Goal: Task Accomplishment & Management: Manage account settings

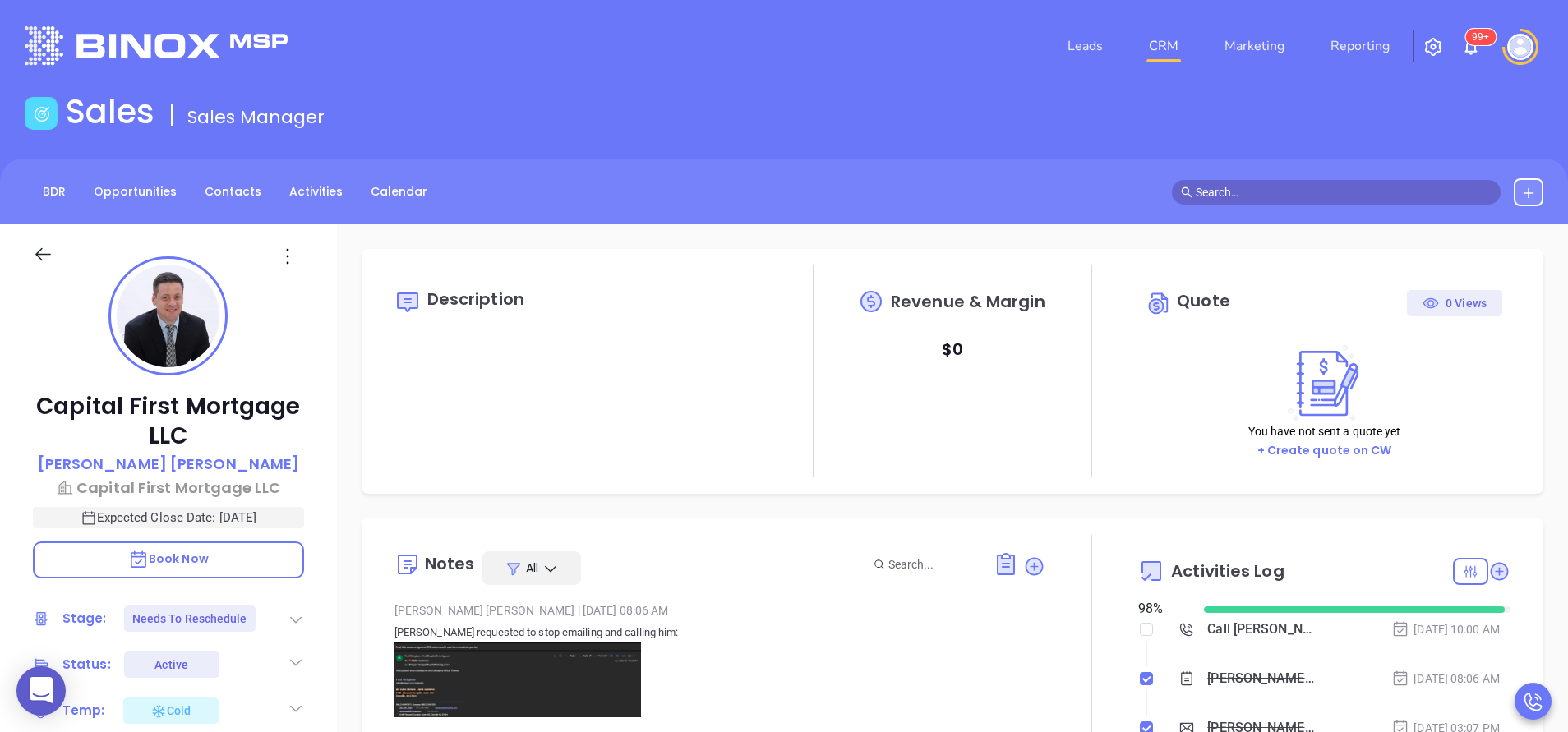
click at [557, 677] on img at bounding box center [517, 679] width 246 height 74
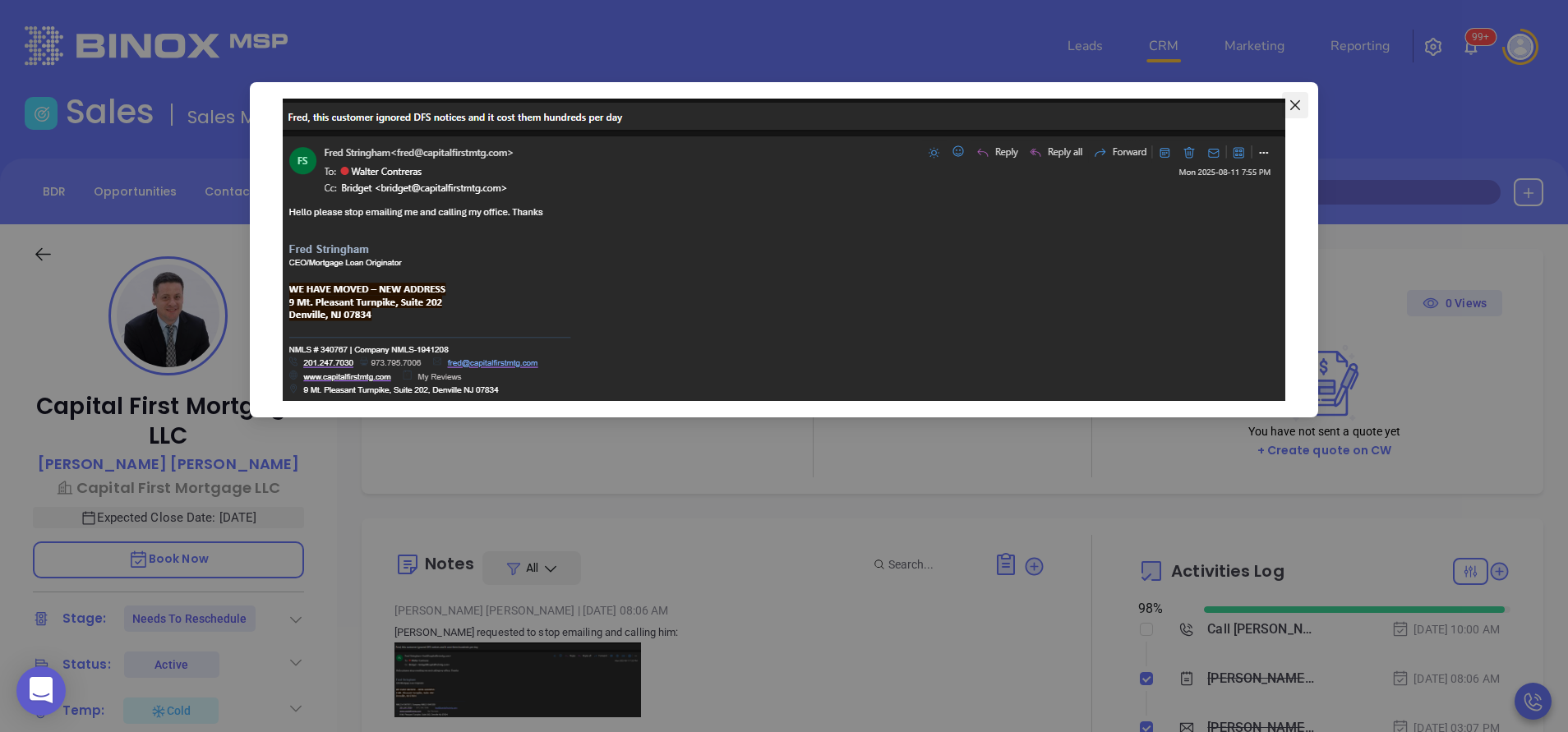
click at [1293, 108] on icon "close" at bounding box center [1294, 105] width 13 height 13
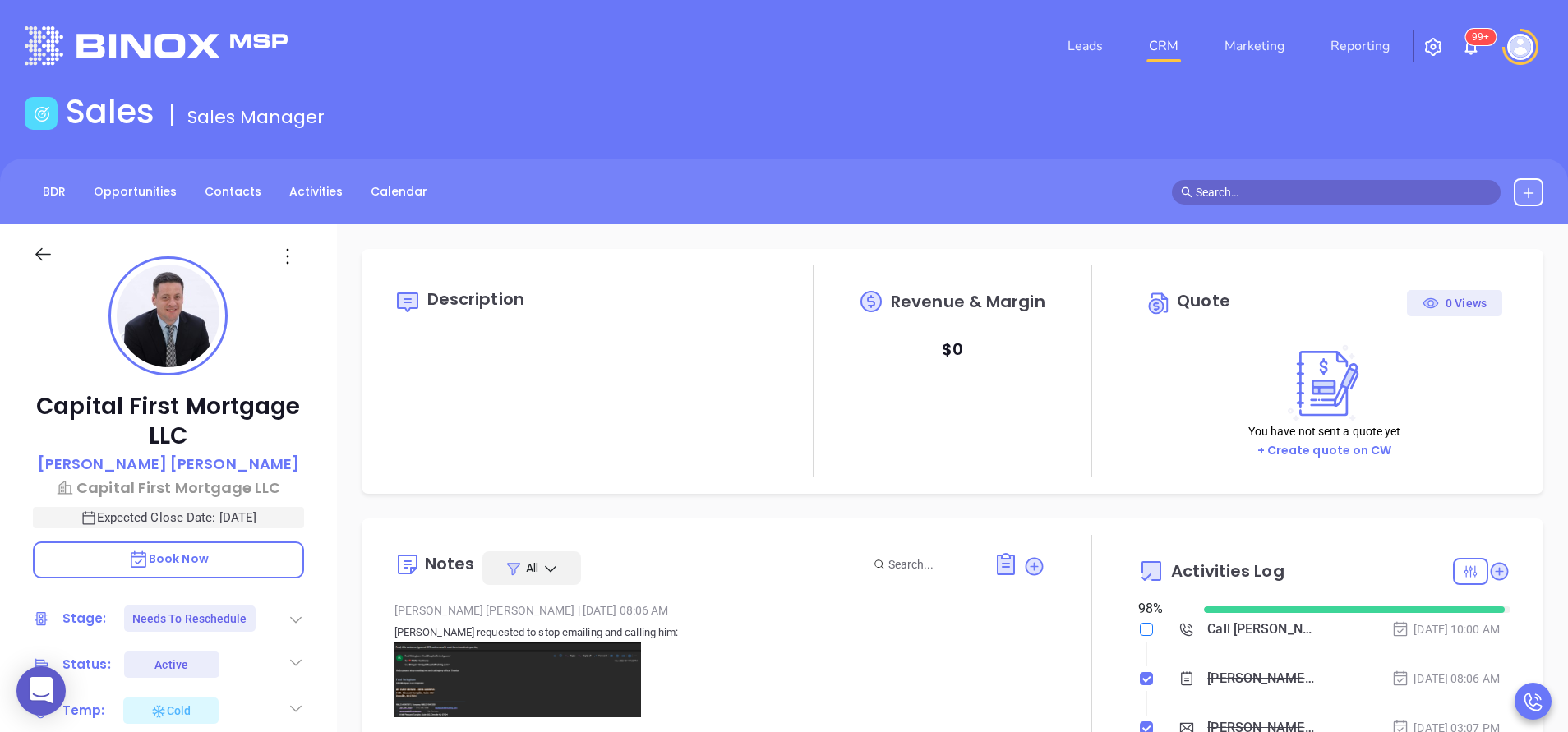
click at [1140, 629] on input "checkbox" at bounding box center [1146, 629] width 13 height 13
checkbox input "true"
click at [301, 625] on icon at bounding box center [296, 619] width 16 height 16
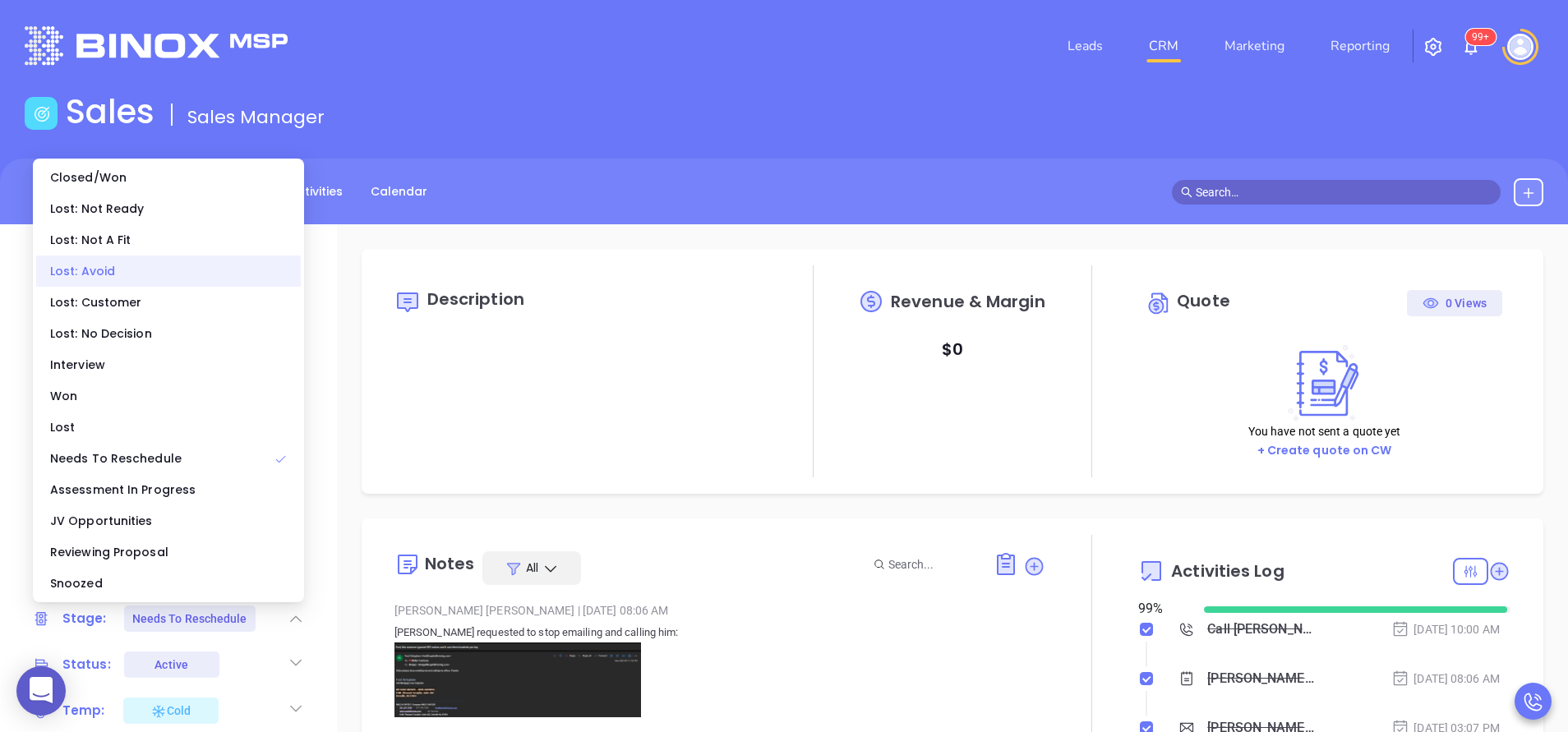
click at [124, 269] on div "Lost: Avoid" at bounding box center [168, 271] width 265 height 31
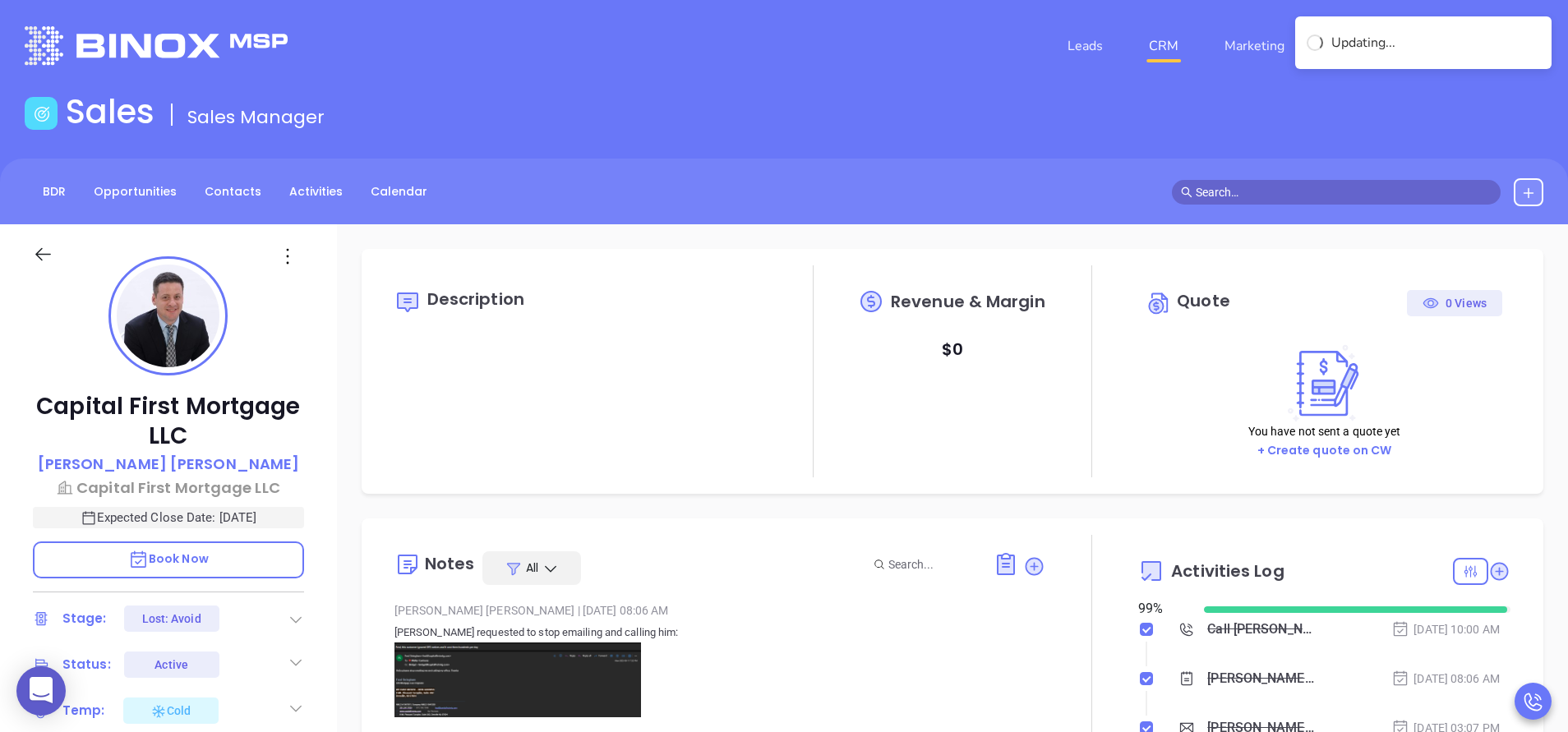
click at [1066, 606] on div at bounding box center [1091, 728] width 92 height 388
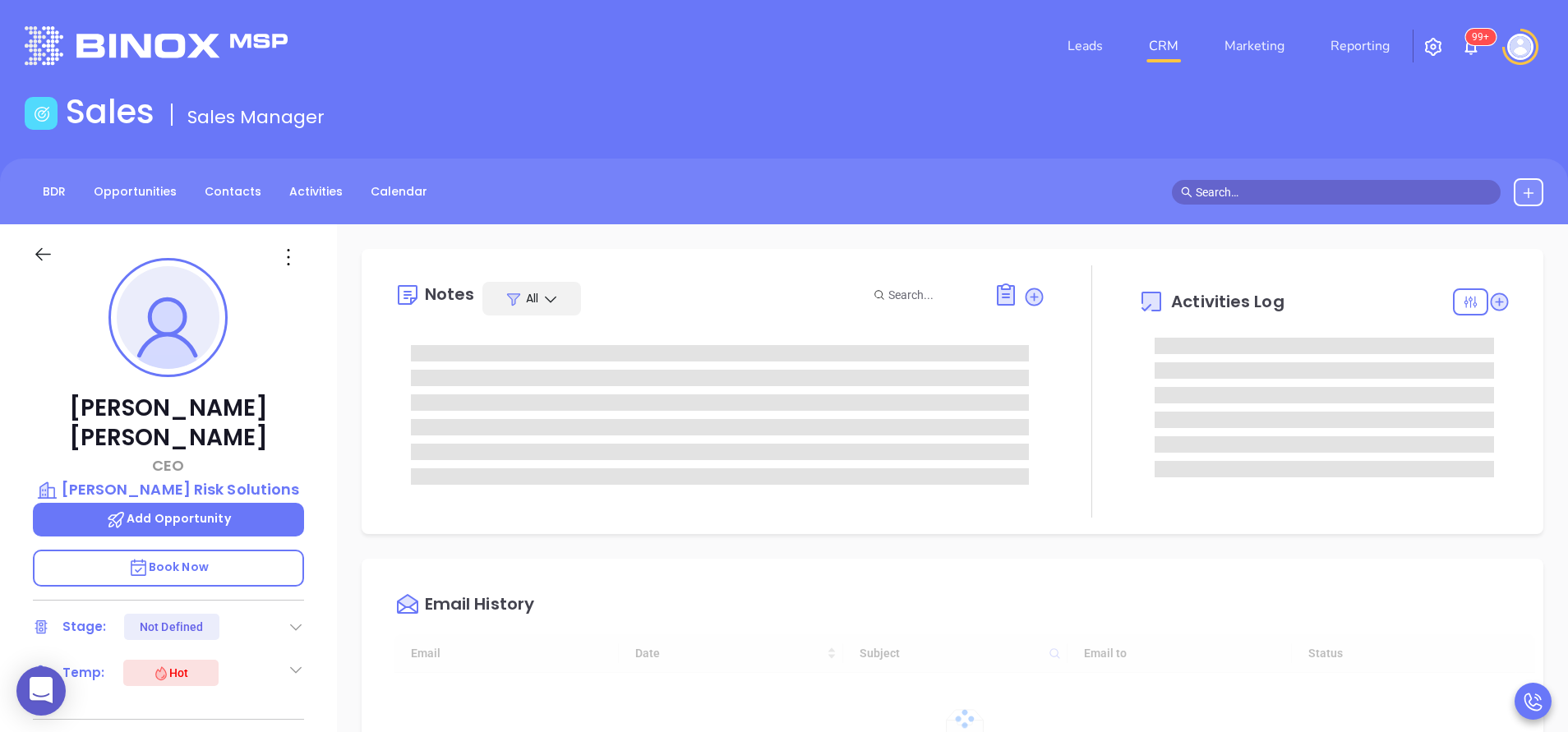
type input "08/13/2025"
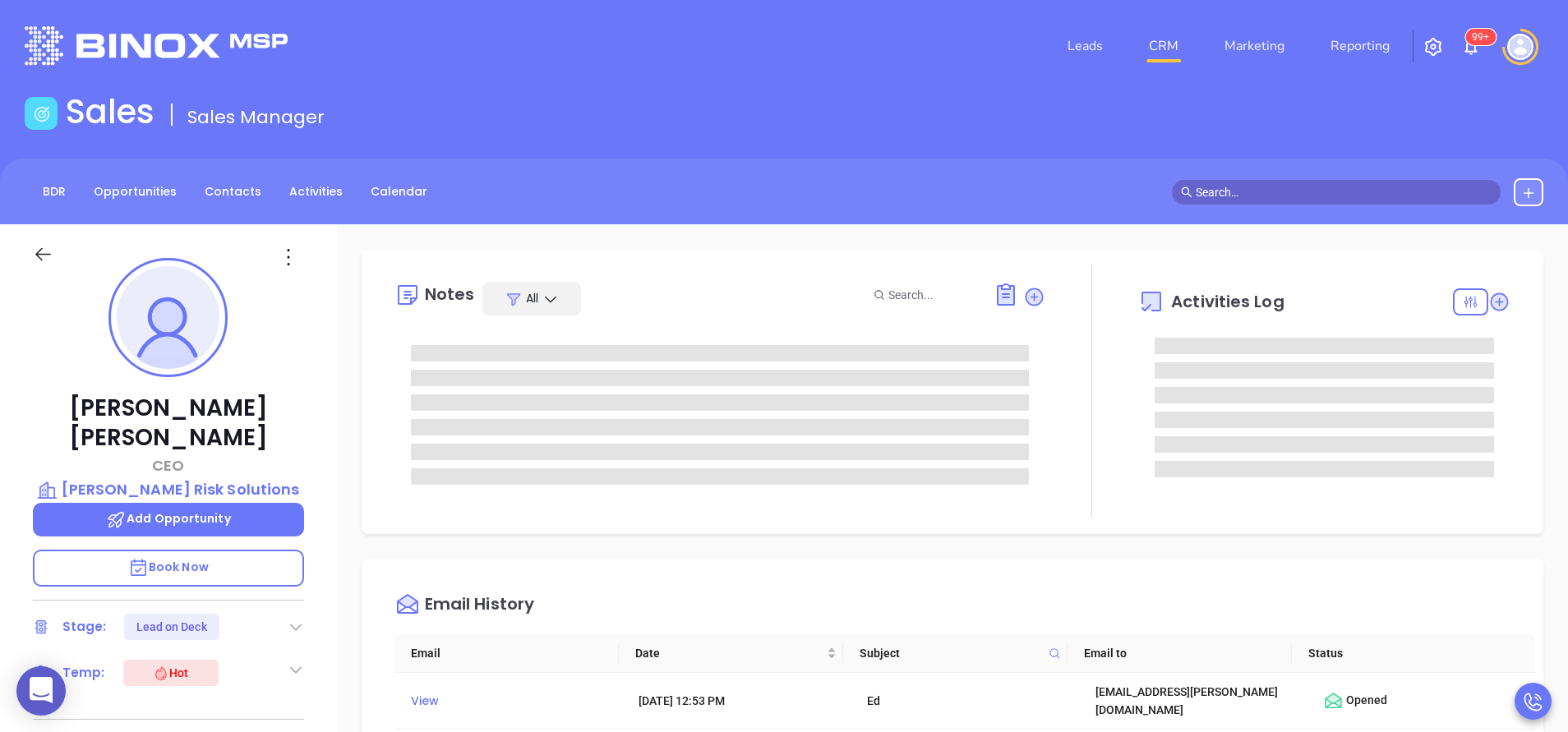
type input "[PERSON_NAME]"
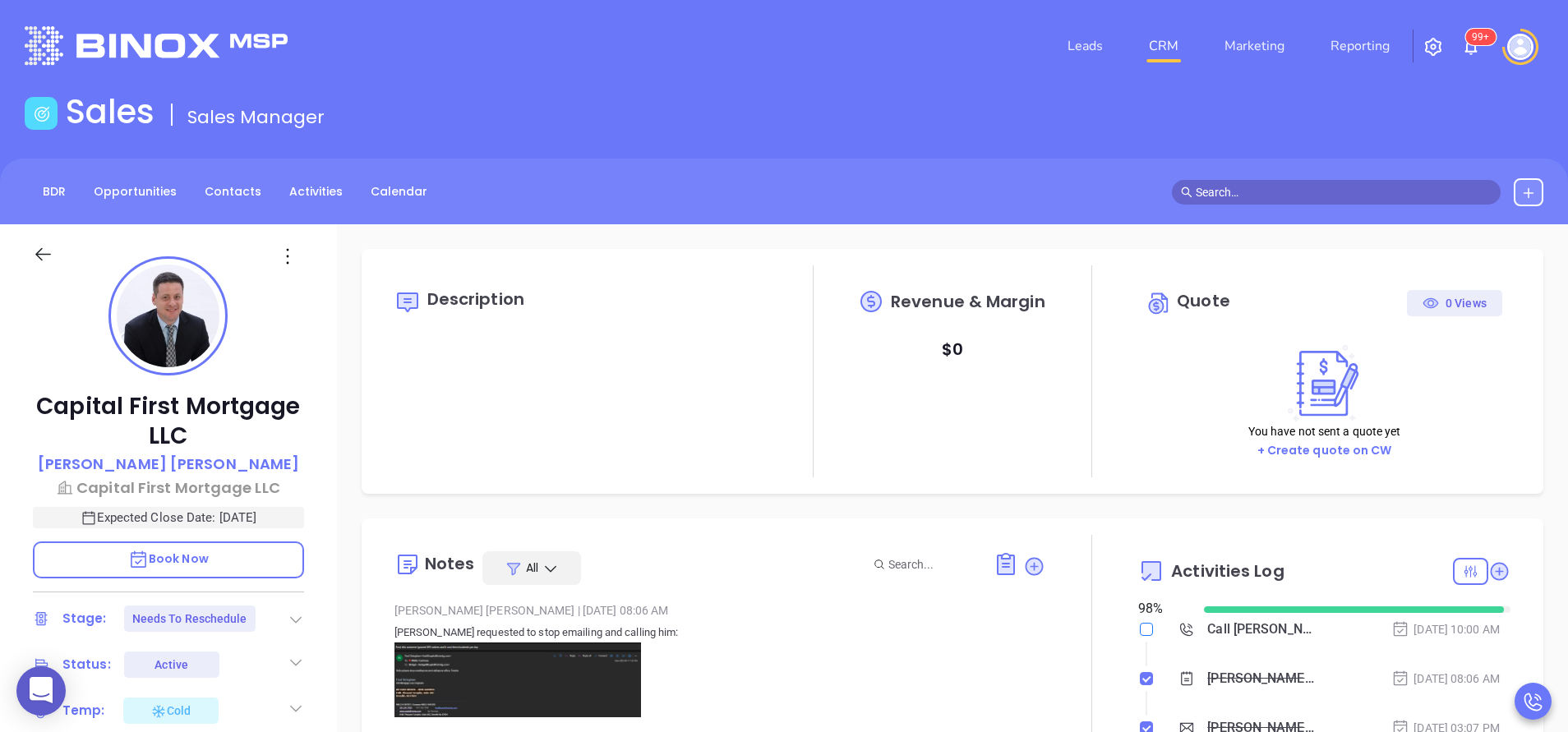
click at [1140, 625] on input "checkbox" at bounding box center [1146, 629] width 13 height 13
checkbox input "true"
click at [1166, 53] on link "CRM" at bounding box center [1163, 46] width 43 height 33
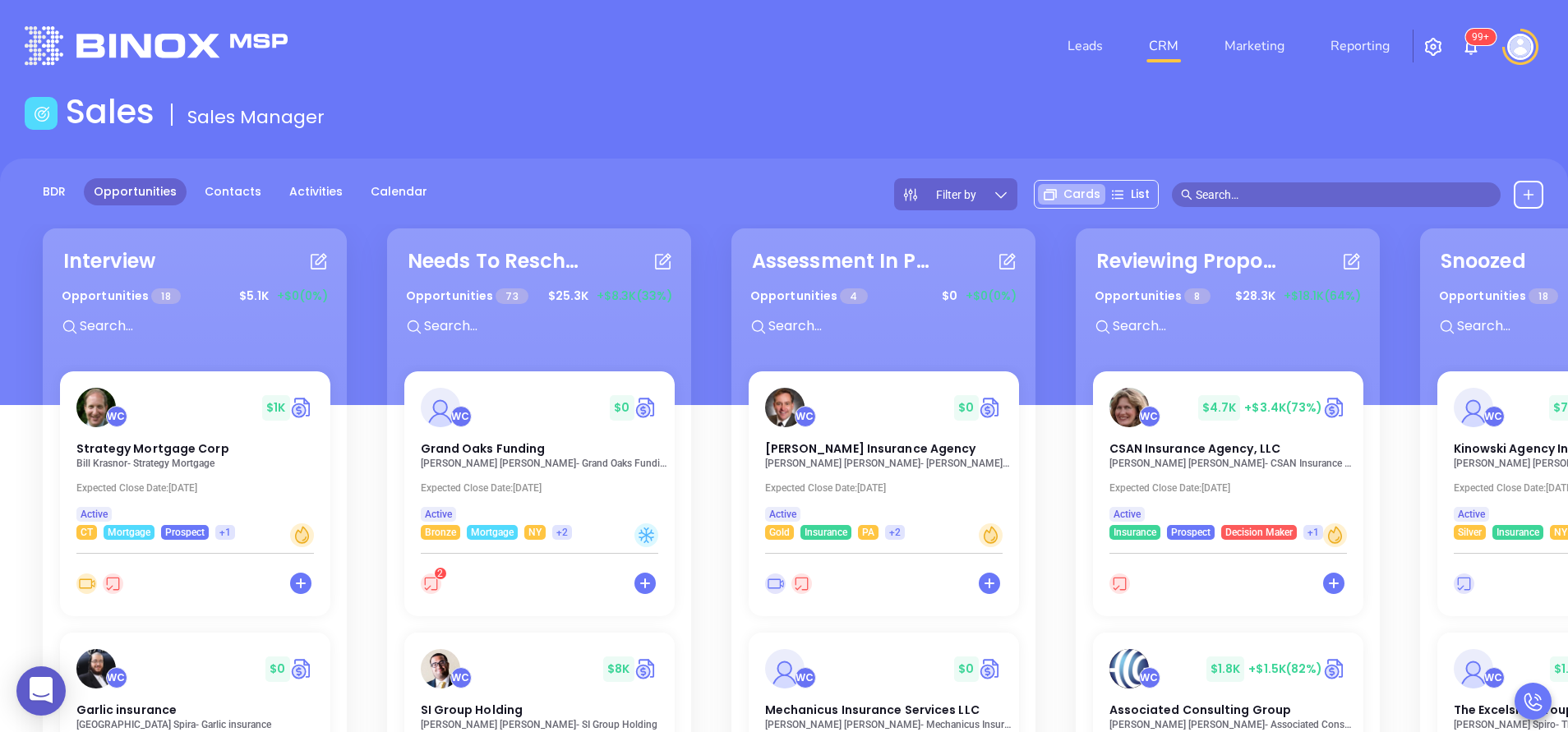
click at [751, 183] on div "BDR Opportunities Contacts Activities Calendar Filter by Cards List" at bounding box center [784, 194] width 1568 height 32
click at [322, 190] on link "Activities" at bounding box center [316, 192] width 73 height 27
